Goal: Contribute content

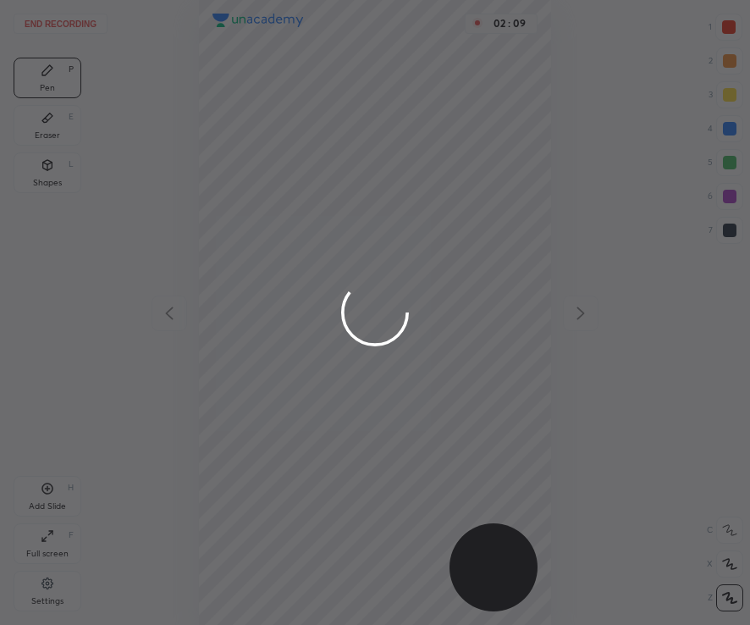
scroll to position [625, 478]
click at [470, 246] on div at bounding box center [375, 312] width 750 height 625
click at [417, 289] on div at bounding box center [375, 312] width 750 height 625
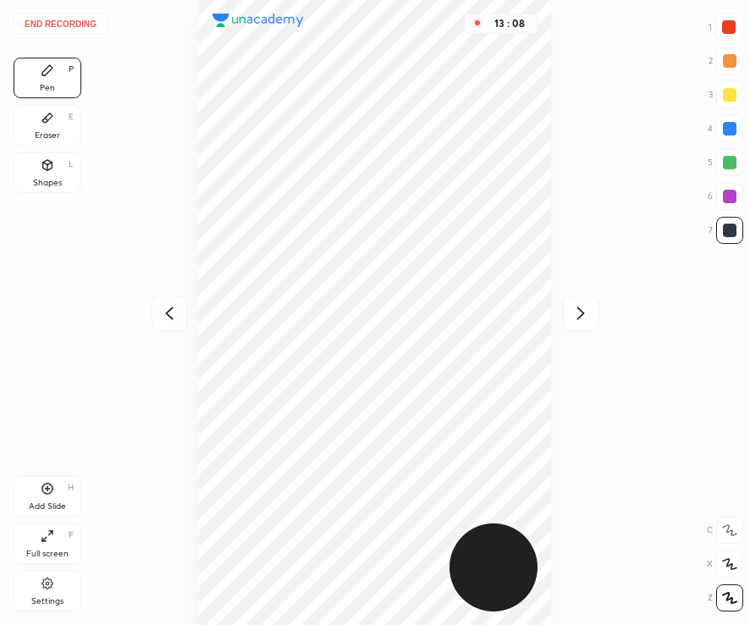
click at [52, 25] on button "End recording" at bounding box center [61, 24] width 94 height 20
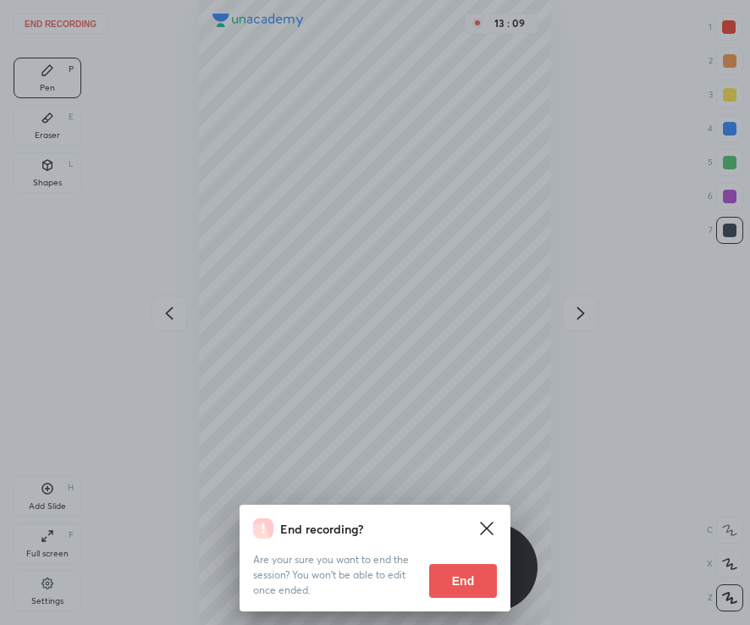
click at [466, 581] on button "End" at bounding box center [463, 581] width 68 height 34
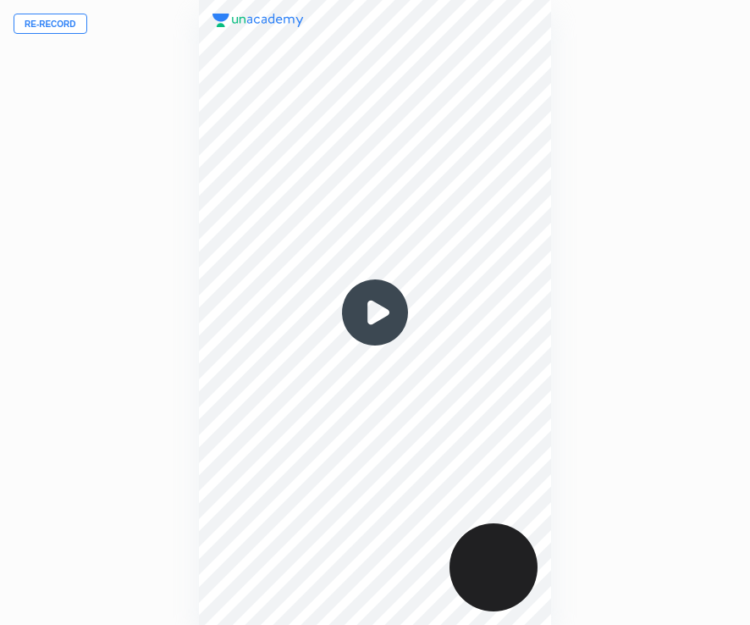
click at [61, 25] on button "Re-record" at bounding box center [51, 24] width 74 height 20
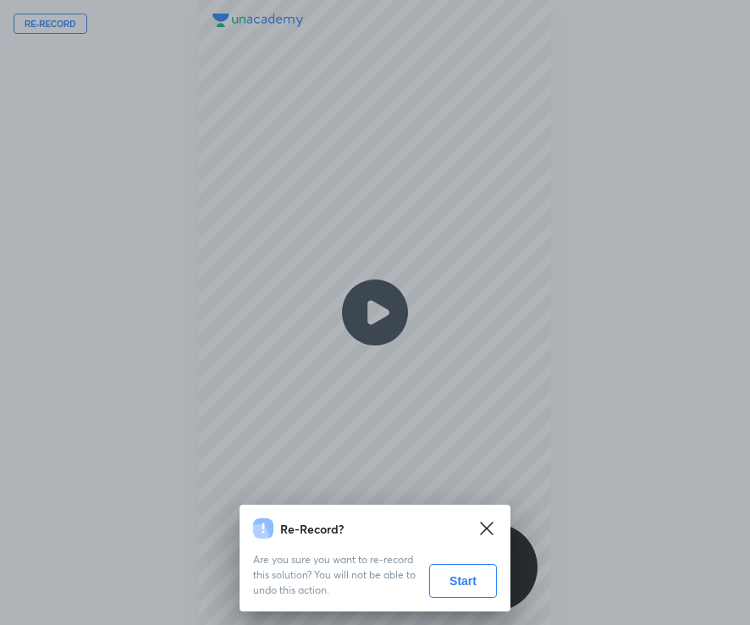
click at [457, 585] on button "Start" at bounding box center [463, 581] width 68 height 34
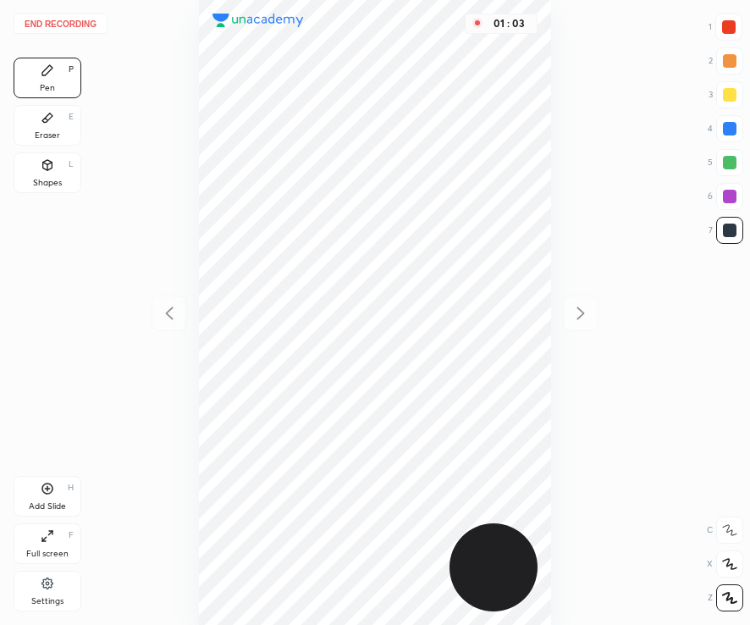
click at [53, 502] on div "Add Slide" at bounding box center [47, 506] width 37 height 8
click at [54, 500] on div "Add Slide H" at bounding box center [48, 496] width 68 height 41
click at [731, 29] on div at bounding box center [729, 27] width 14 height 14
click at [51, 181] on div "Shapes" at bounding box center [47, 183] width 29 height 8
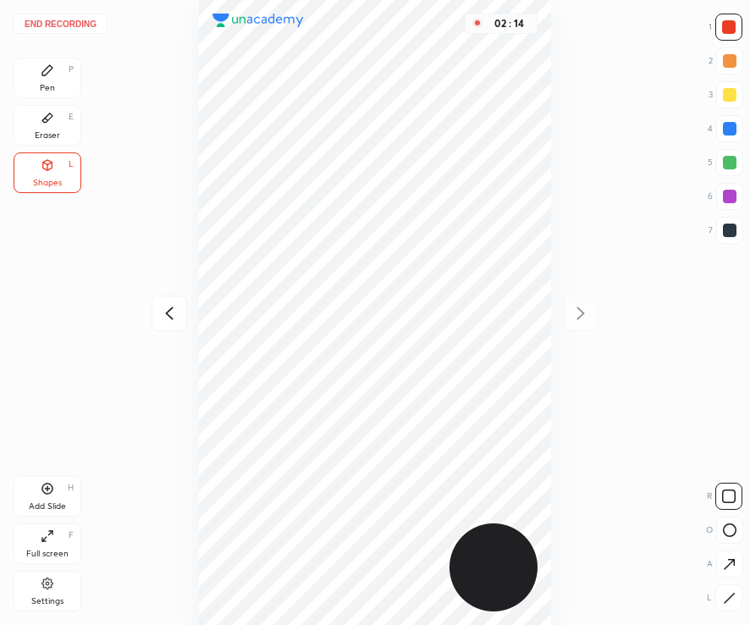
click at [57, 24] on button "End recording" at bounding box center [61, 24] width 94 height 20
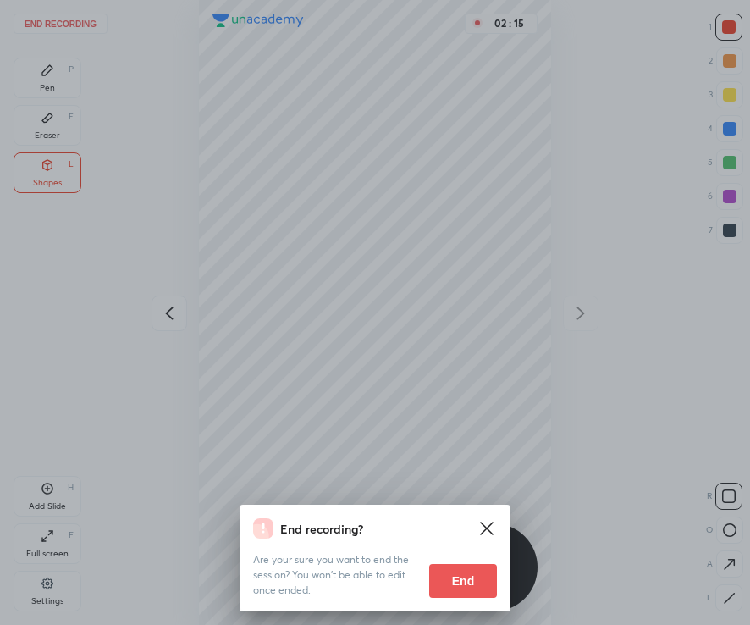
click at [475, 588] on button "End" at bounding box center [463, 581] width 68 height 34
